Goal: Task Accomplishment & Management: Manage account settings

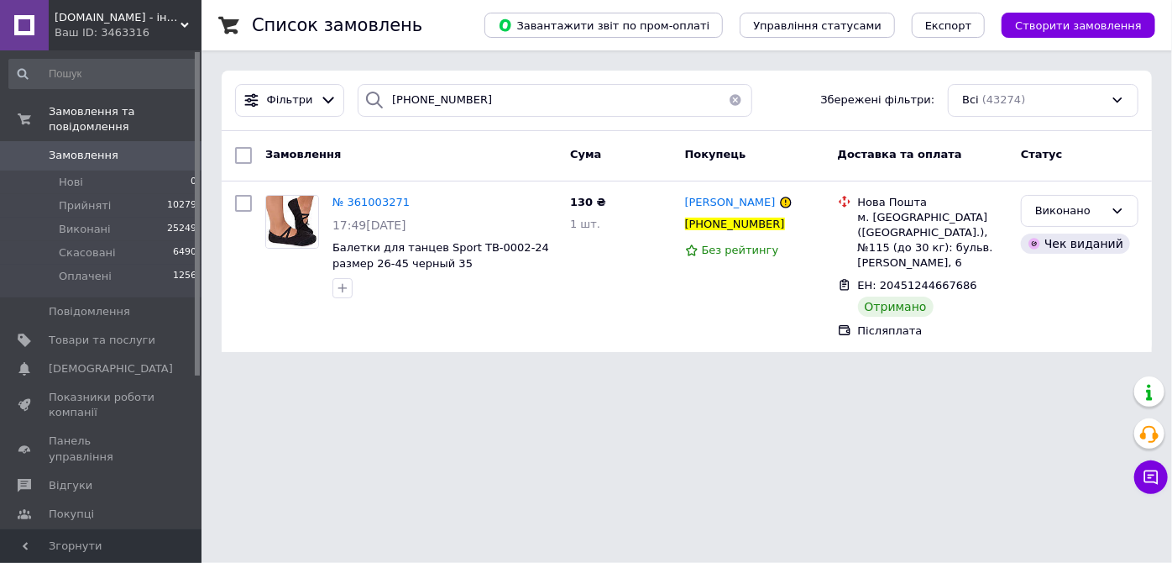
type input "380986678500"
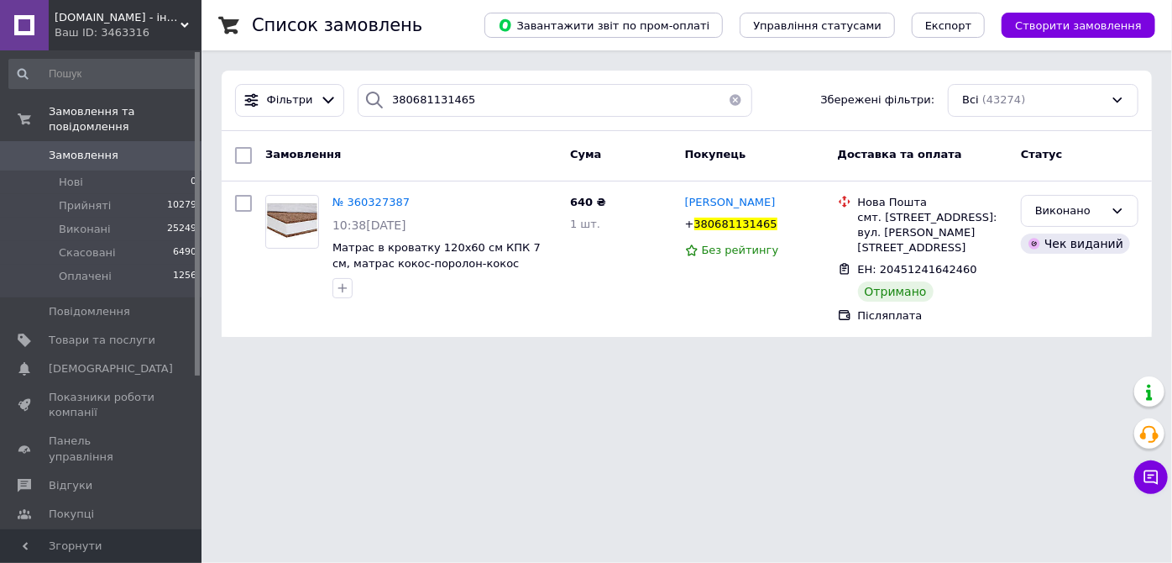
type input "380667863527"
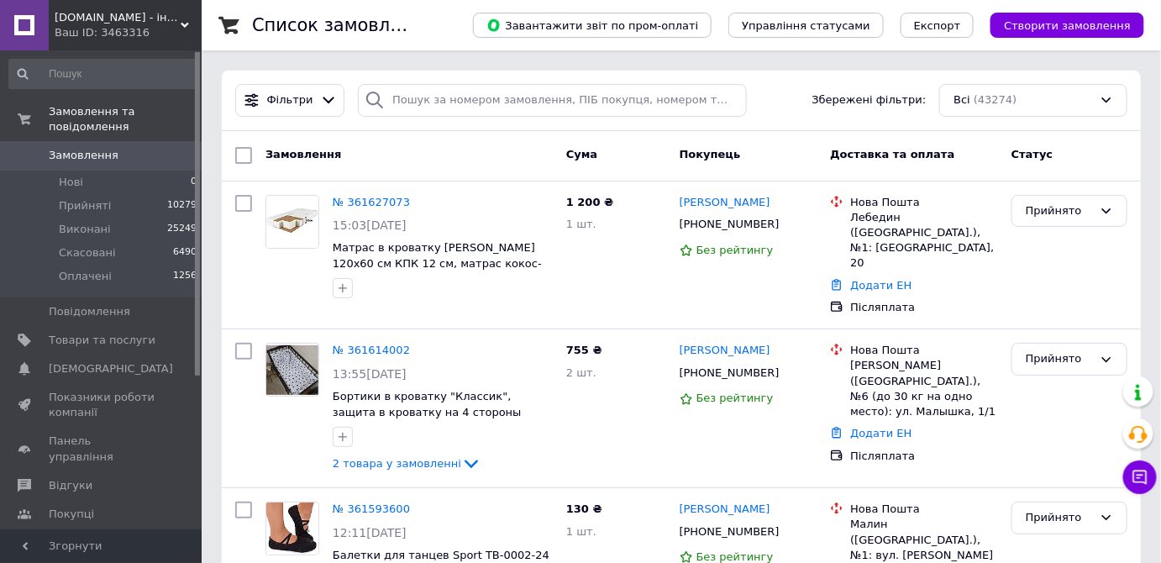
type input "380667863527"
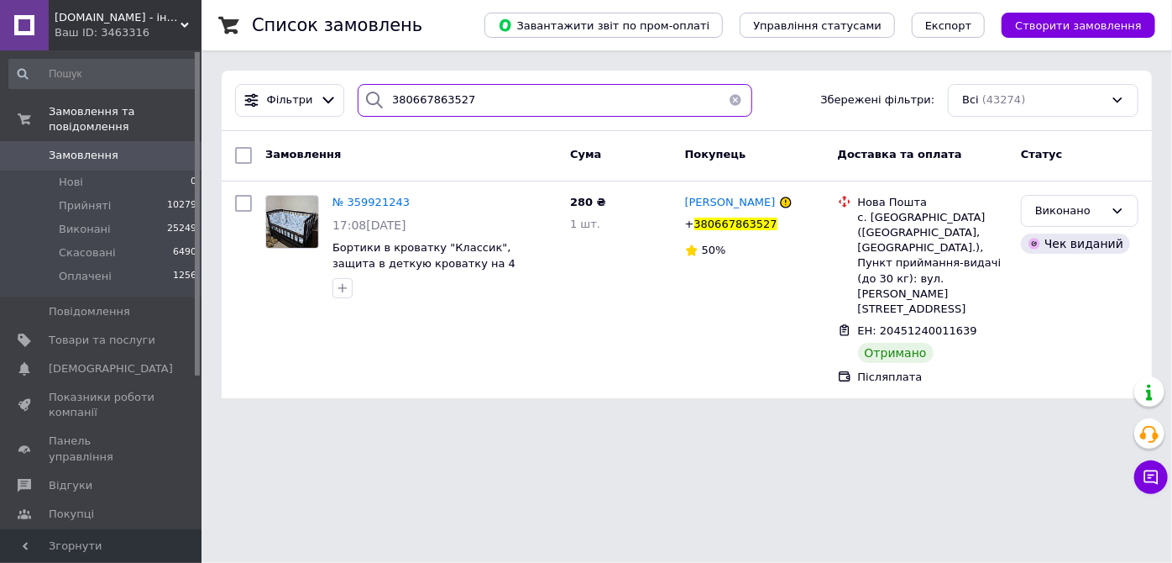
click at [423, 106] on input "380667863527" at bounding box center [555, 100] width 394 height 33
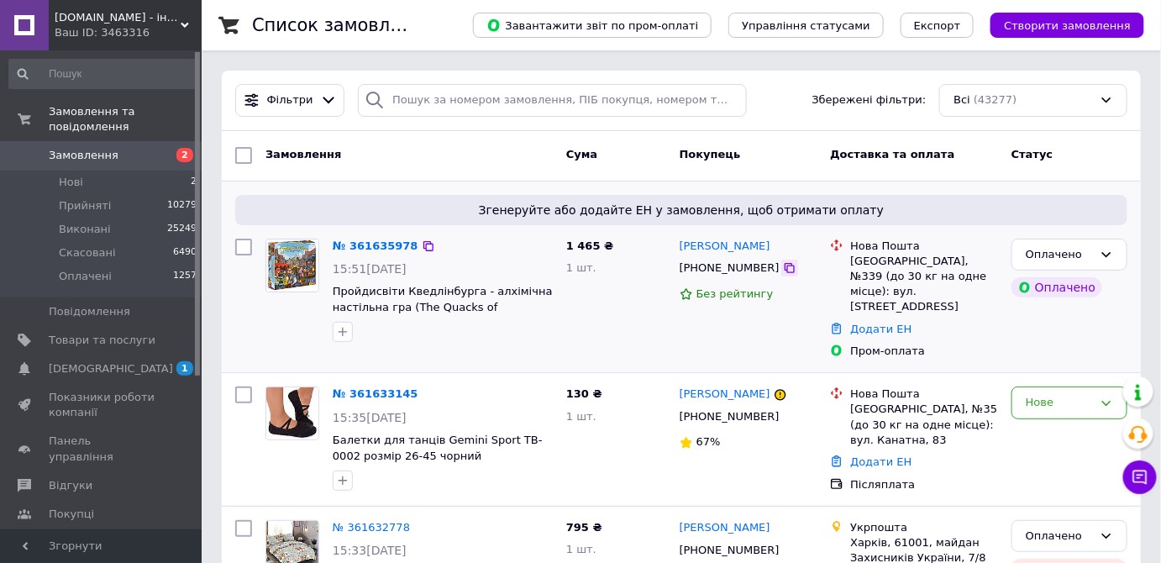
click at [783, 269] on icon at bounding box center [789, 267] width 13 height 13
drag, startPoint x: 330, startPoint y: 293, endPoint x: 469, endPoint y: 288, distance: 139.5
click at [469, 288] on div "№ 361635978 15:51[DATE] Пройдисвіти [GEOGRAPHIC_DATA] - алхімічна настільна гра…" at bounding box center [442, 291] width 233 height 118
click at [470, 288] on span "Пройдисвіти Кведлінбурга - алхімічна настільна гра (The Quacks of [GEOGRAPHIC_D…" at bounding box center [443, 307] width 220 height 44
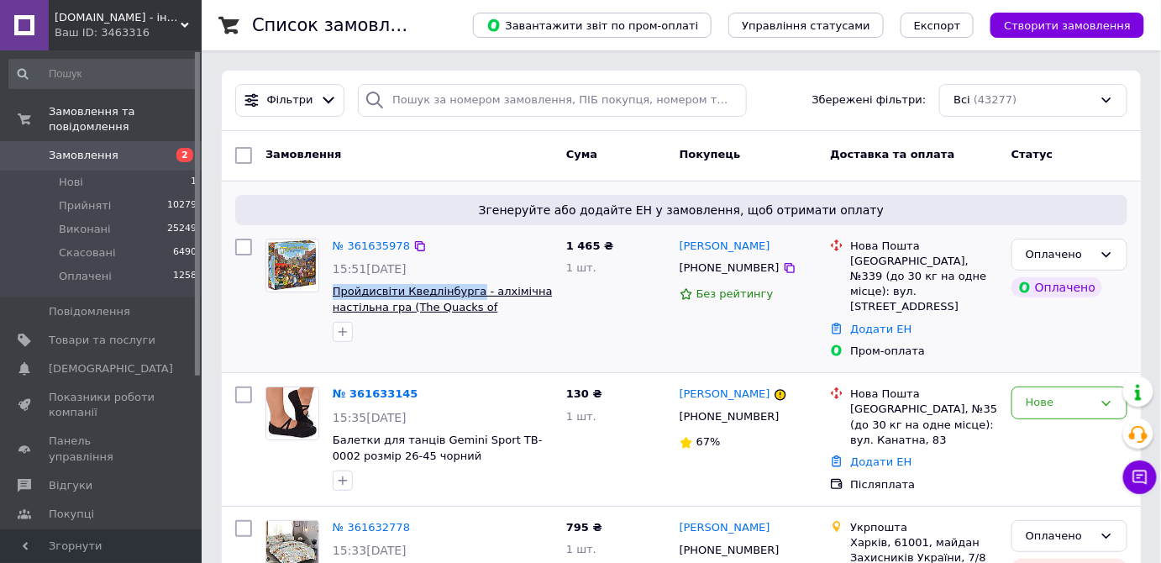
drag, startPoint x: 329, startPoint y: 291, endPoint x: 464, endPoint y: 287, distance: 134.4
click at [464, 287] on div "№ 361635978 15:51[DATE] Пройдисвіти [GEOGRAPHIC_DATA] - алхімічна настільна гра…" at bounding box center [442, 291] width 233 height 118
copy span "Пройдисвіти Кведлінбурга"
drag, startPoint x: 798, startPoint y: 247, endPoint x: 678, endPoint y: 252, distance: 120.2
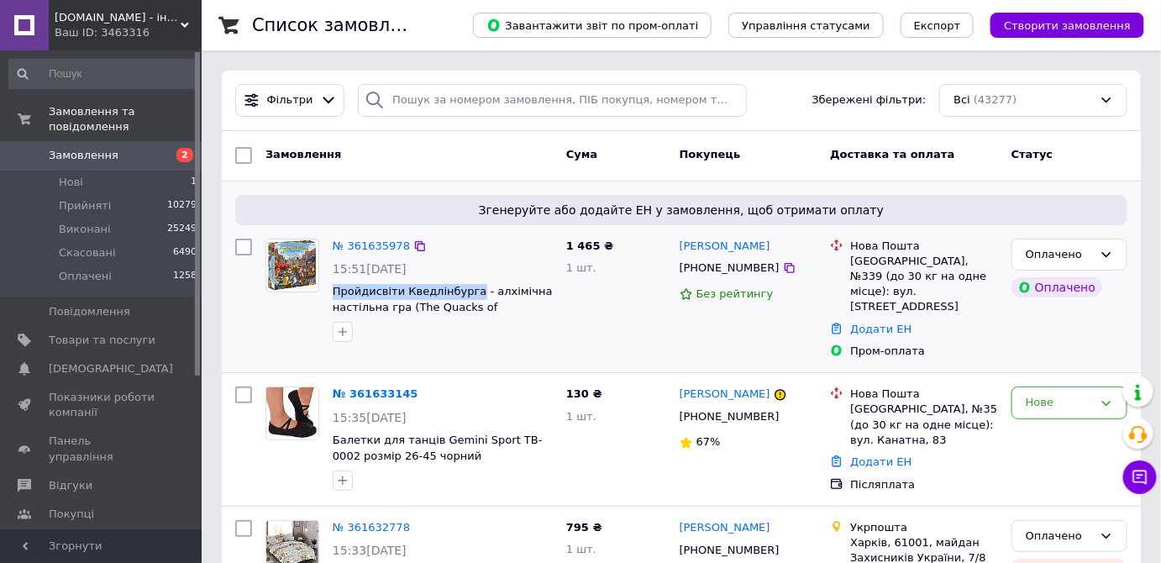
click at [678, 252] on div "[PERSON_NAME]" at bounding box center [748, 246] width 141 height 19
copy link "[PERSON_NAME]"
click at [783, 270] on icon at bounding box center [789, 267] width 13 height 13
